Goal: Transaction & Acquisition: Purchase product/service

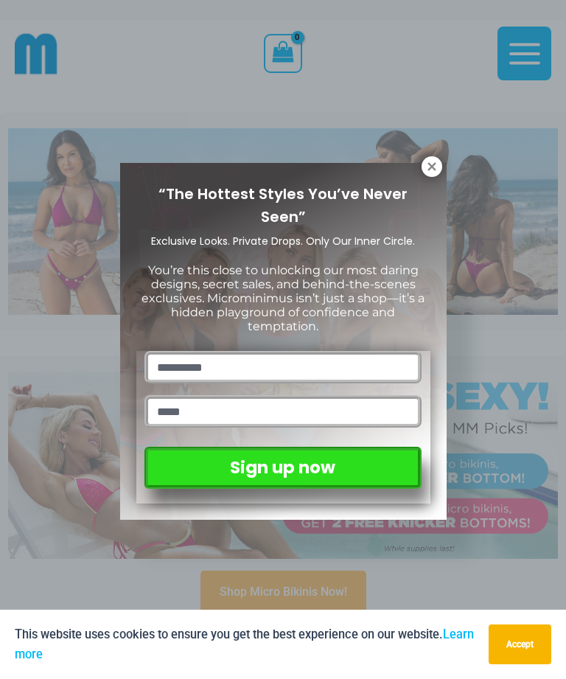
click at [434, 172] on icon at bounding box center [431, 166] width 13 height 13
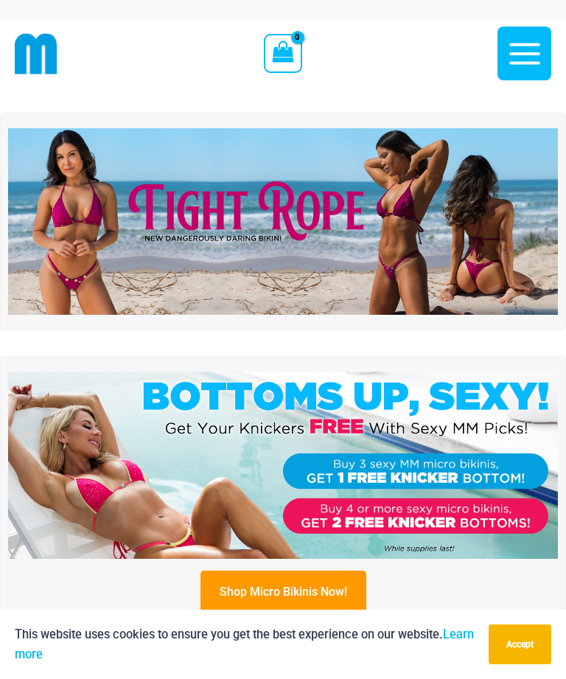
click at [403, 222] on img at bounding box center [283, 221] width 550 height 187
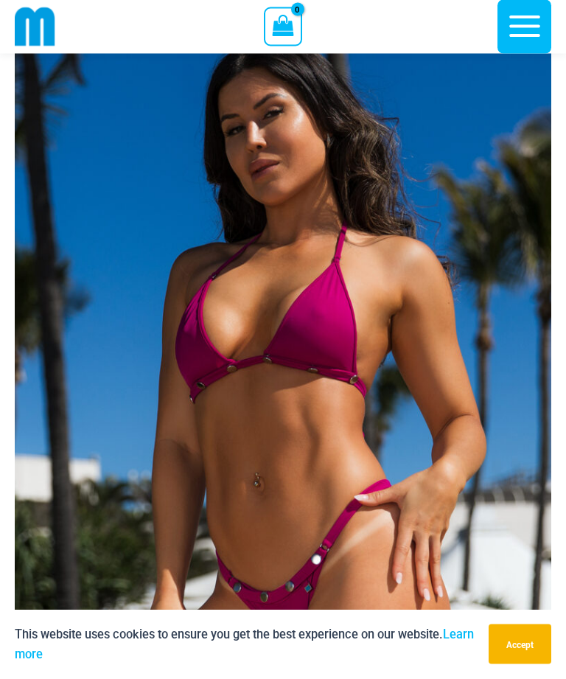
click at [330, 411] on img at bounding box center [283, 400] width 537 height 805
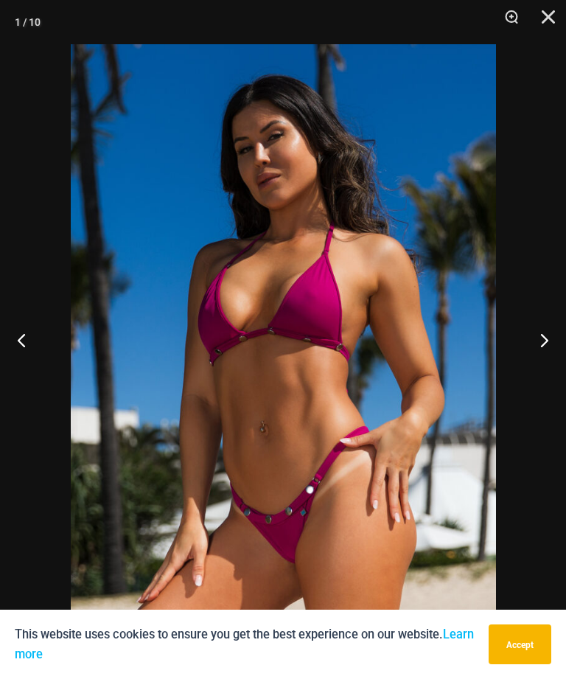
click at [548, 366] on button "Next" at bounding box center [538, 340] width 55 height 74
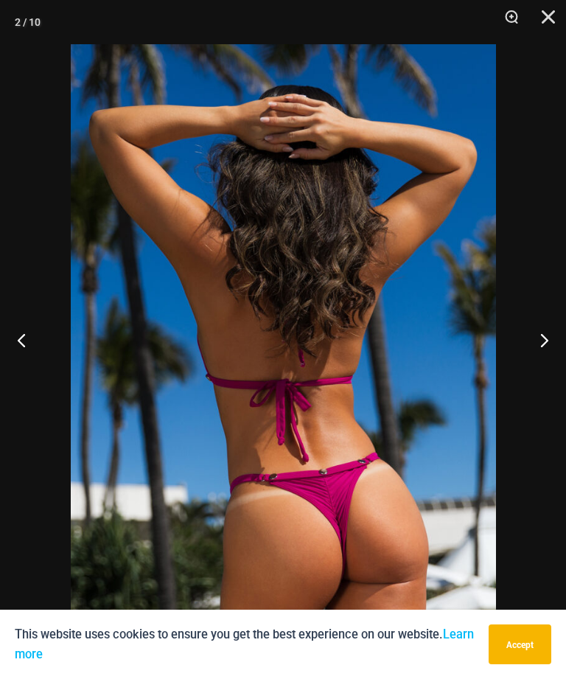
click at [549, 366] on button "Next" at bounding box center [538, 340] width 55 height 74
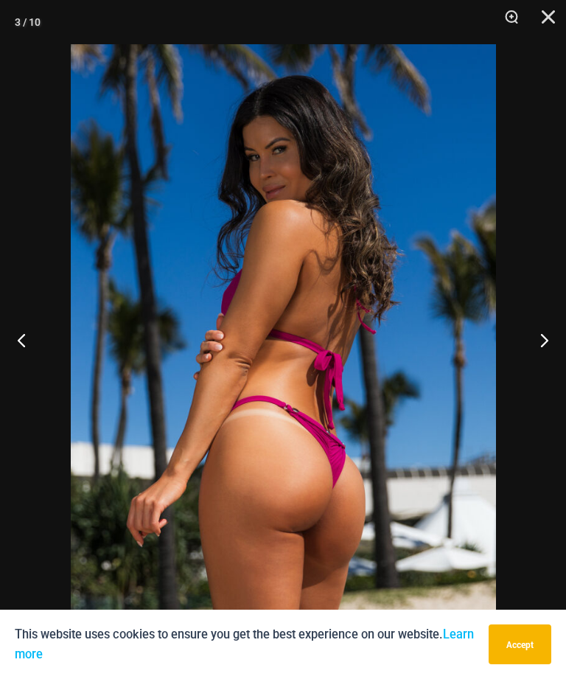
click at [549, 364] on button "Next" at bounding box center [538, 340] width 55 height 74
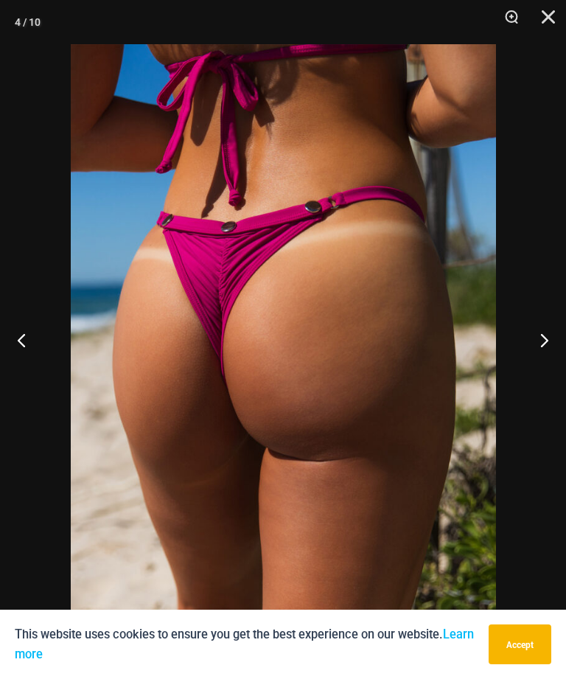
click at [546, 364] on button "Next" at bounding box center [538, 340] width 55 height 74
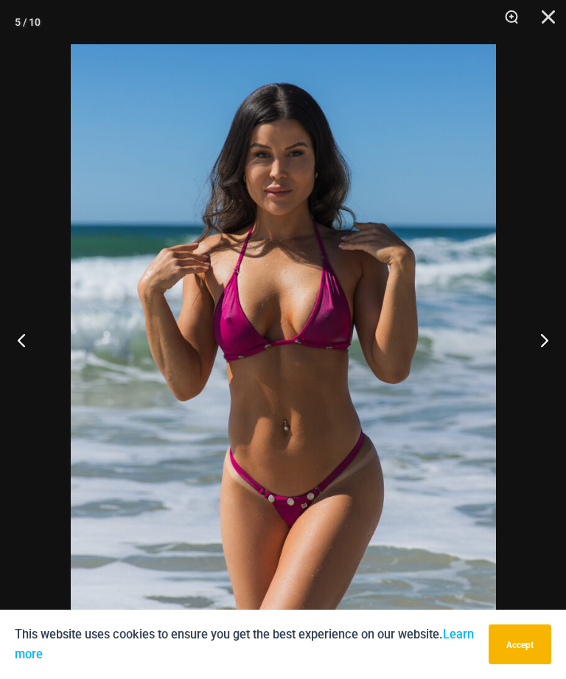
click at [555, 365] on button "Next" at bounding box center [538, 340] width 55 height 74
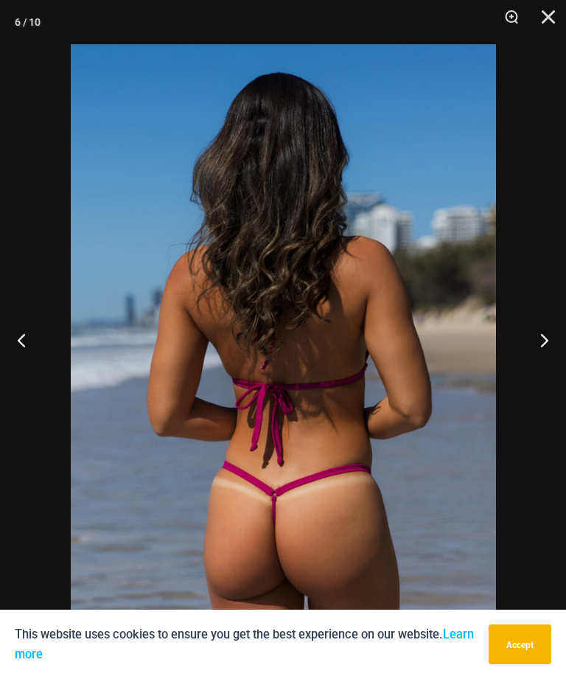
click at [546, 363] on button "Next" at bounding box center [538, 340] width 55 height 74
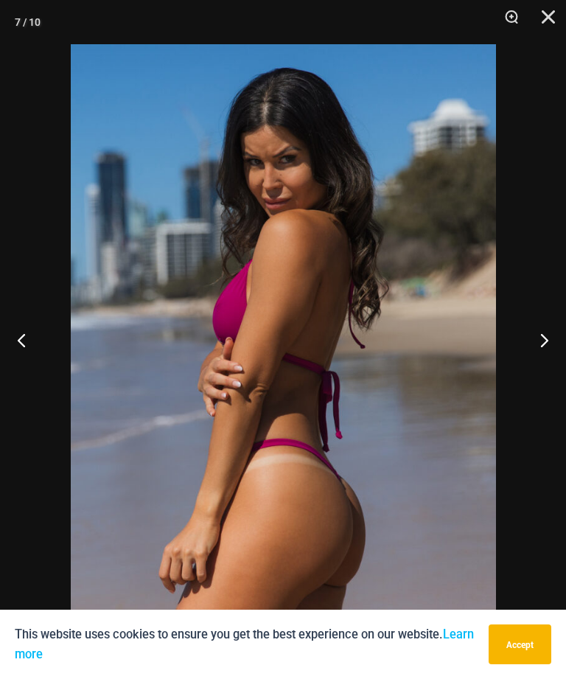
click at [555, 366] on button "Next" at bounding box center [538, 340] width 55 height 74
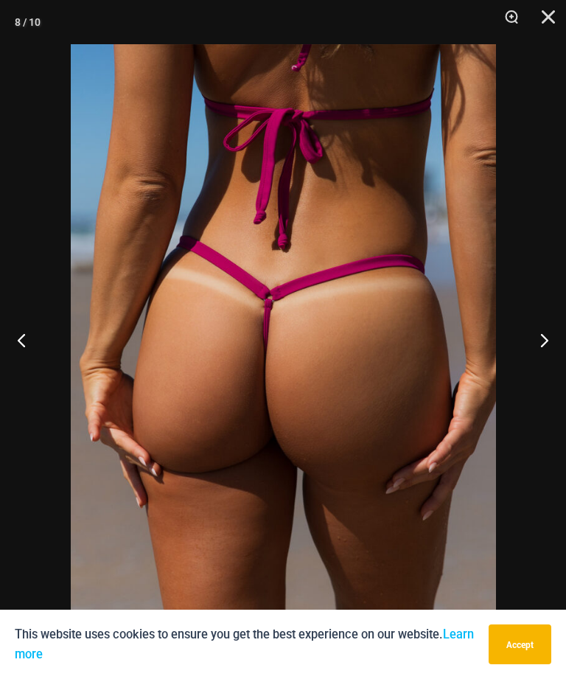
click at [549, 363] on button "Next" at bounding box center [538, 340] width 55 height 74
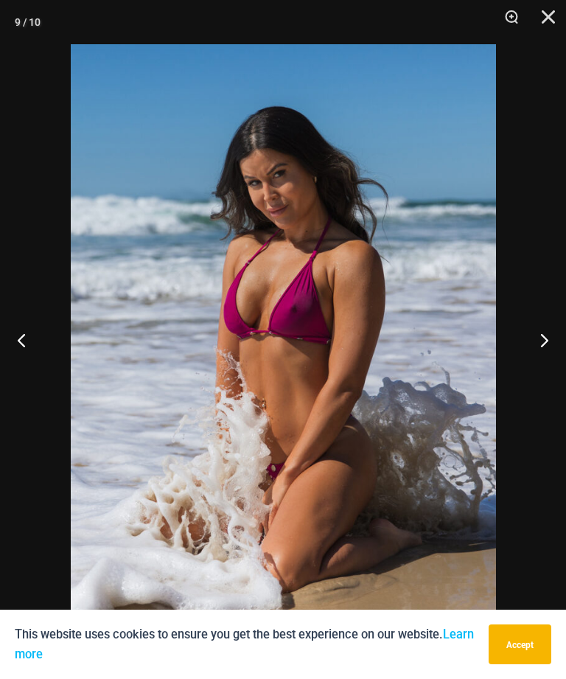
click at [557, 367] on button "Next" at bounding box center [538, 340] width 55 height 74
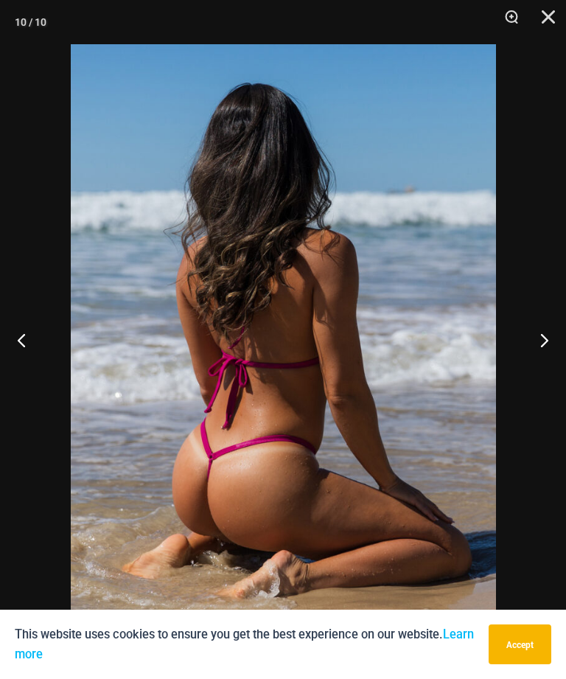
click at [546, 365] on button "Next" at bounding box center [538, 340] width 55 height 74
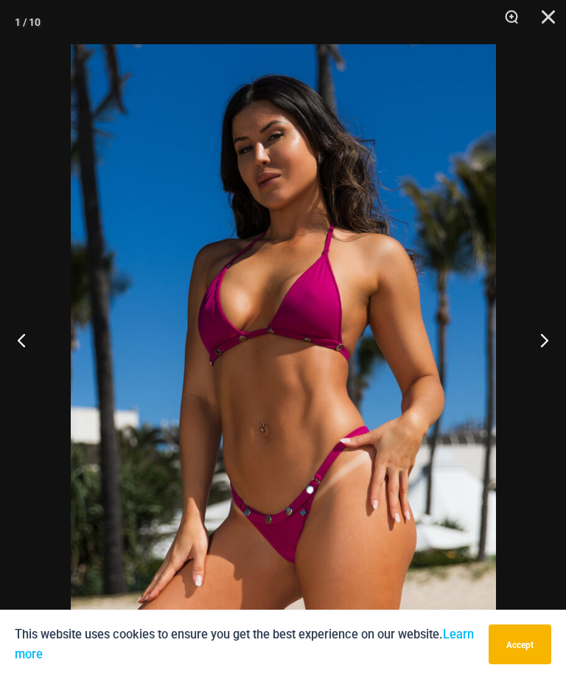
click at [333, 409] on img at bounding box center [283, 363] width 425 height 638
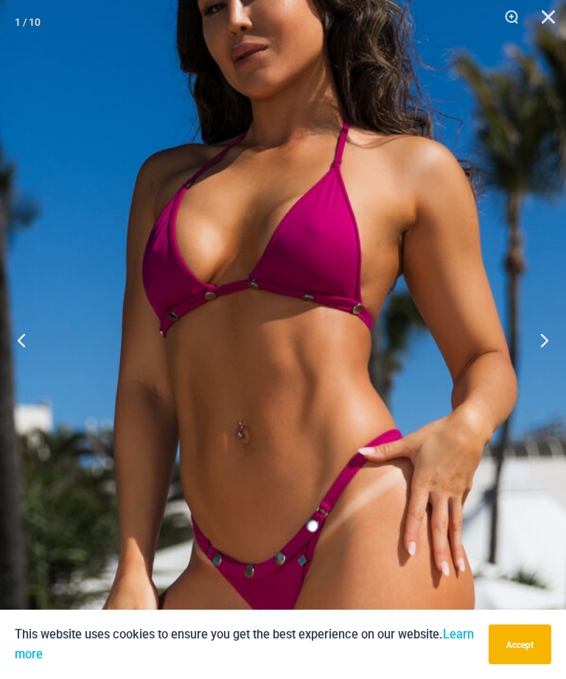
click at [555, 363] on button "Next" at bounding box center [538, 340] width 55 height 74
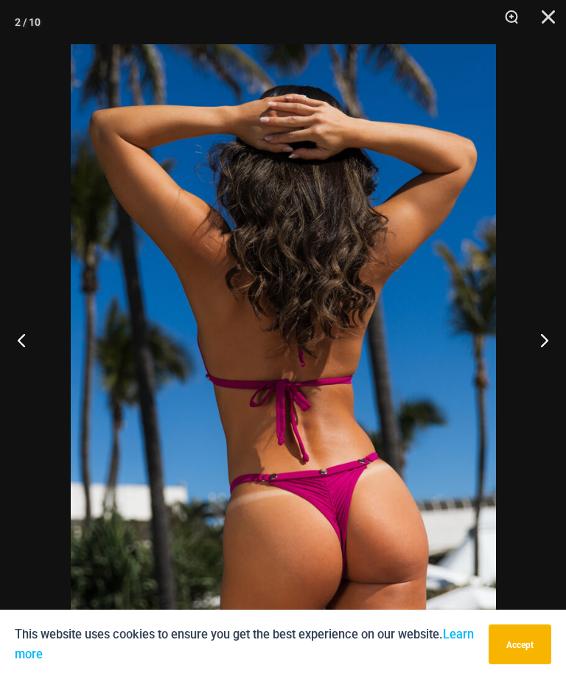
click at [548, 23] on button "Close" at bounding box center [543, 22] width 37 height 44
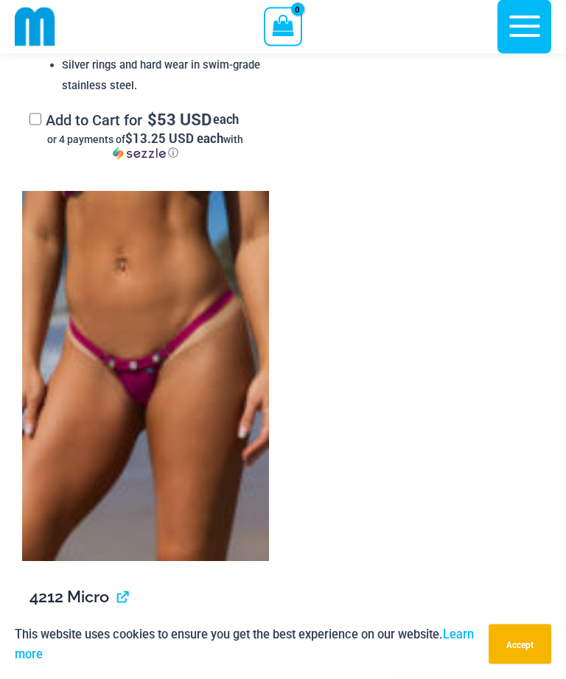
scroll to position [2831, 0]
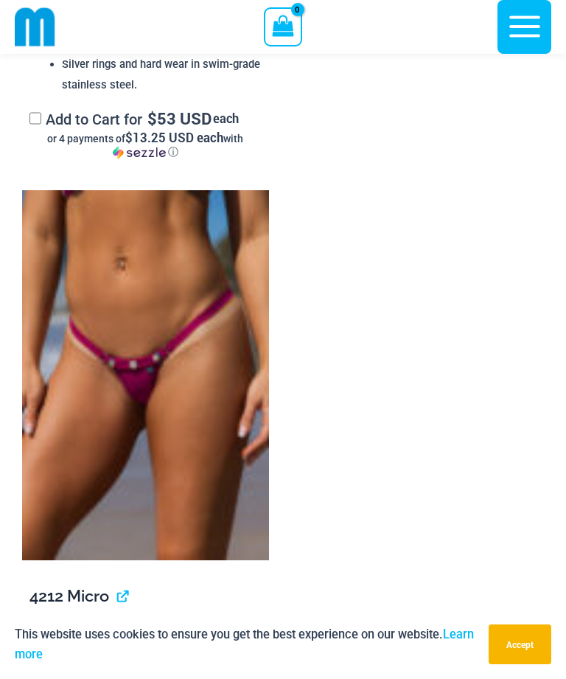
click at [164, 306] on img at bounding box center [145, 375] width 247 height 370
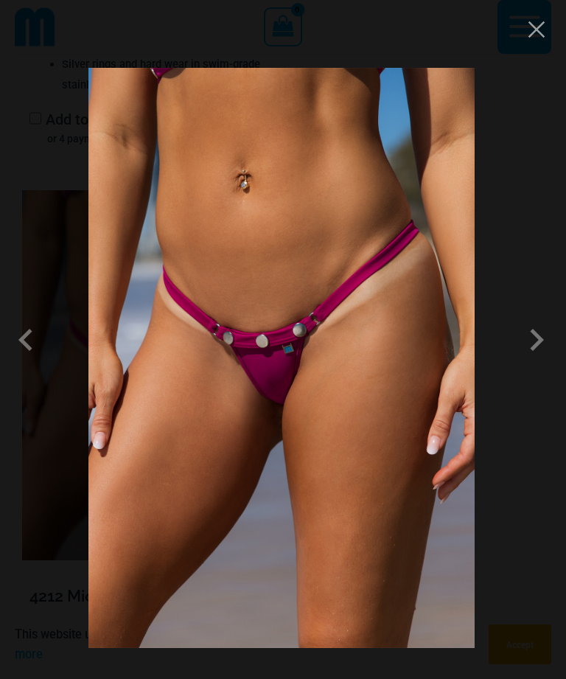
click at [536, 362] on span at bounding box center [537, 340] width 44 height 44
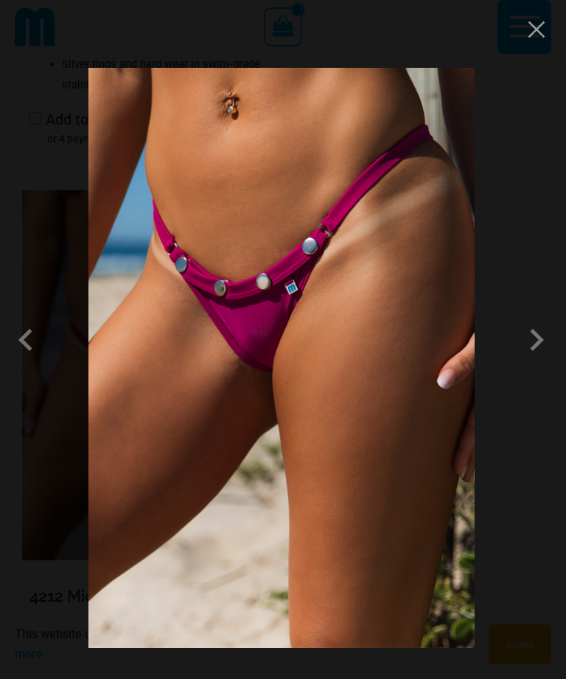
click at [541, 362] on span at bounding box center [537, 340] width 44 height 44
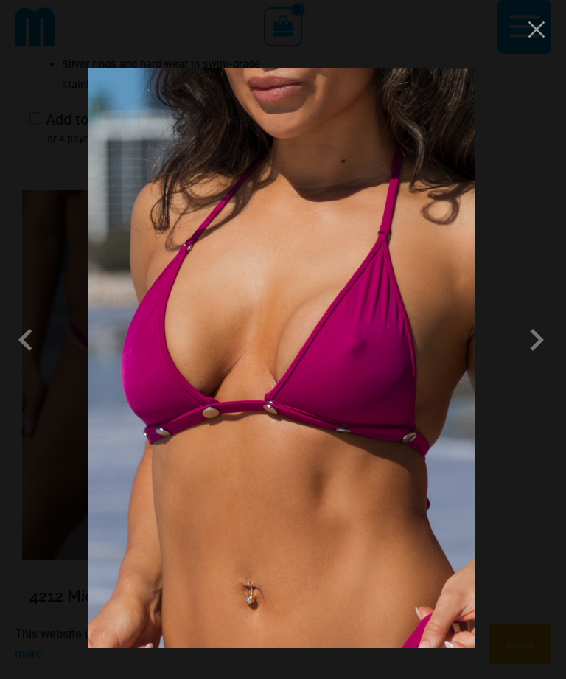
click at [547, 362] on span at bounding box center [537, 340] width 44 height 44
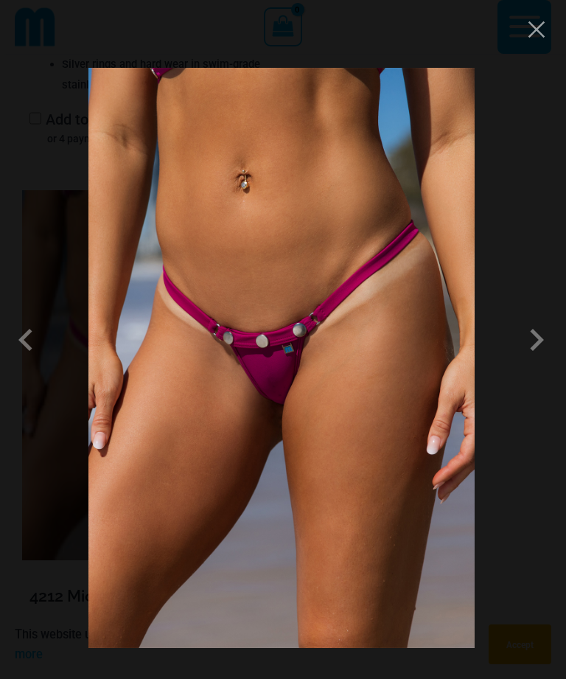
click at [543, 362] on span at bounding box center [537, 340] width 44 height 44
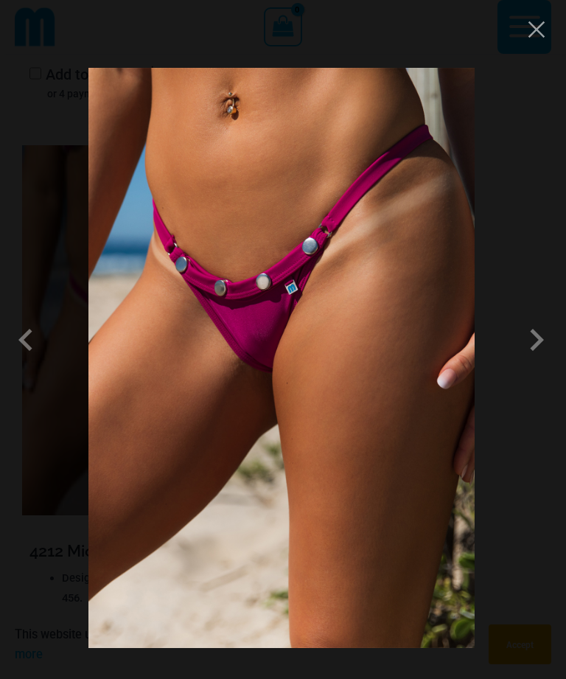
scroll to position [2878, 0]
